Goal: Navigation & Orientation: Understand site structure

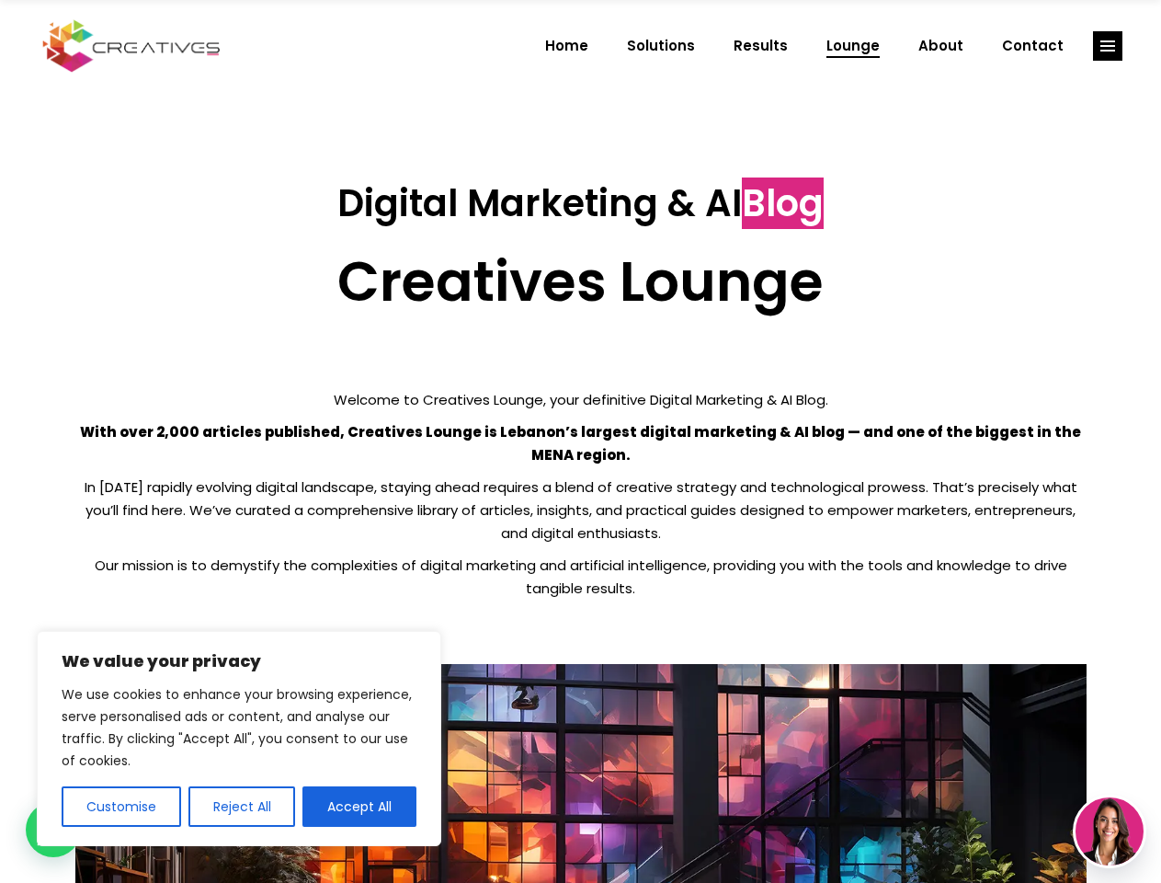
click at [580, 441] on p "With over 2,000 articles published, Creatives Lounge is Lebanon’s largest digit…" at bounding box center [581, 443] width 1012 height 46
click at [120, 806] on button "Customise" at bounding box center [122, 806] width 120 height 40
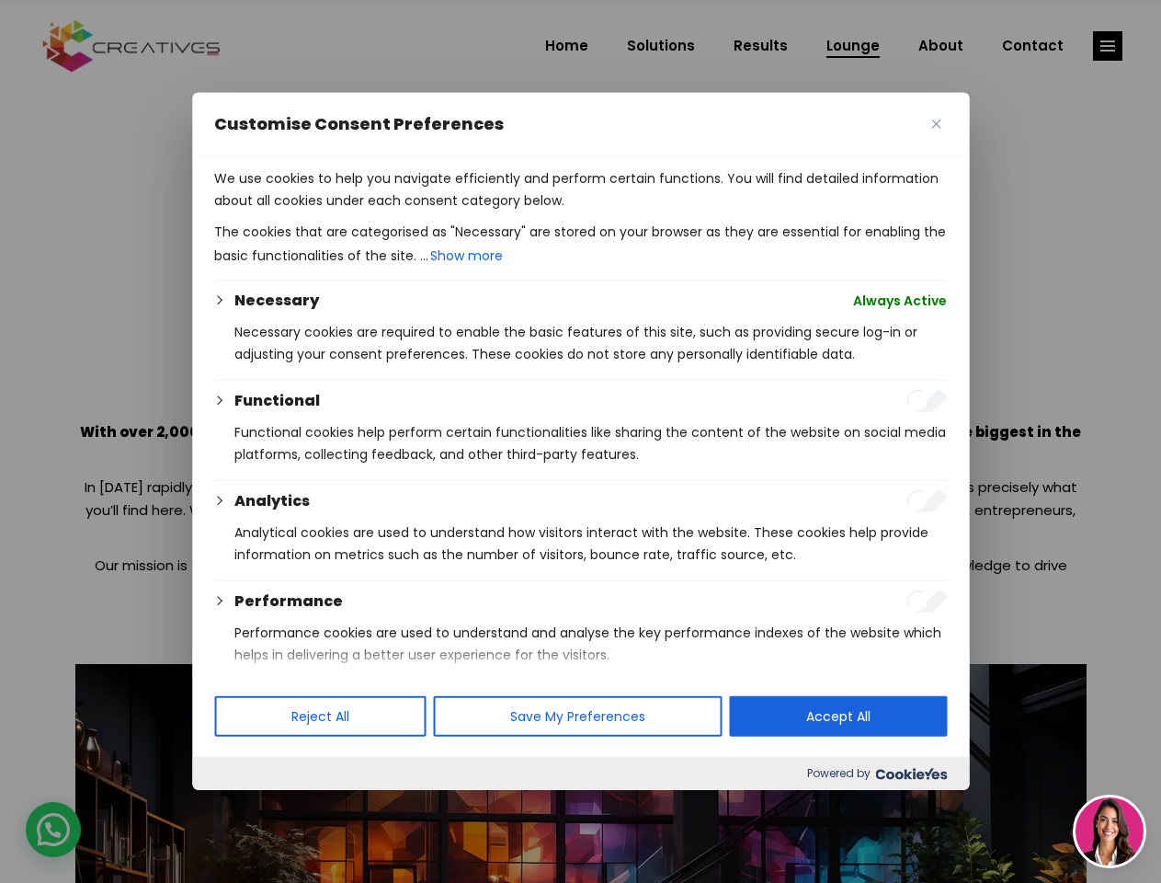
click at [241, 806] on div at bounding box center [580, 441] width 1161 height 883
click at [360, 212] on p "We use cookies to help you navigate efficiently and perform certain functions. …" at bounding box center [580, 189] width 733 height 44
click at [1108, 46] on div at bounding box center [580, 441] width 1161 height 883
click at [1110, 831] on img at bounding box center [1110, 831] width 68 height 68
